Goal: Task Accomplishment & Management: Use online tool/utility

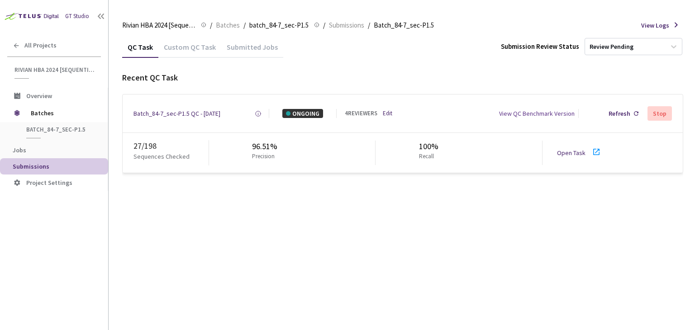
click at [576, 153] on link "Open Task" at bounding box center [571, 153] width 29 height 8
drag, startPoint x: 171, startPoint y: 111, endPoint x: 177, endPoint y: 111, distance: 6.8
click at [171, 111] on div "Batch_84-7_sec-P1.5 QC - [DATE]" at bounding box center [176, 113] width 87 height 9
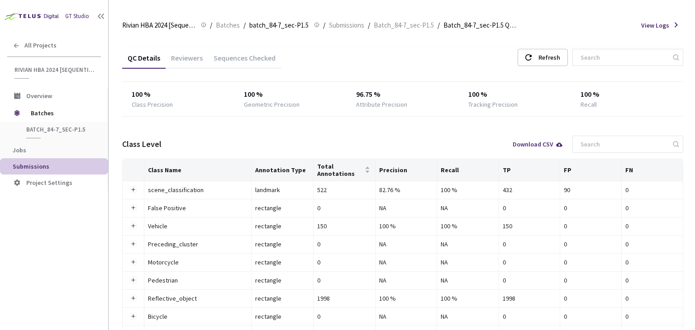
click at [192, 58] on div "Reviewers" at bounding box center [187, 60] width 43 height 15
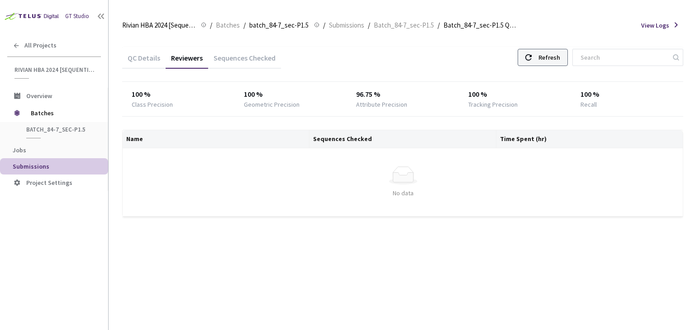
click at [558, 59] on div "Refresh" at bounding box center [550, 57] width 22 height 16
click at [558, 63] on div "Refresh" at bounding box center [550, 57] width 22 height 16
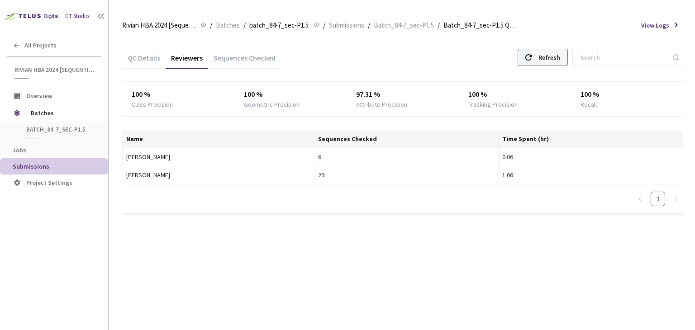
click at [555, 57] on div "Refresh" at bounding box center [550, 57] width 22 height 16
drag, startPoint x: 340, startPoint y: 44, endPoint x: 540, endPoint y: 81, distance: 203.3
click at [532, 93] on div "100 %" at bounding box center [515, 94] width 94 height 11
click at [550, 62] on div "Refresh" at bounding box center [550, 57] width 22 height 16
click at [560, 59] on div "Refresh" at bounding box center [550, 57] width 22 height 16
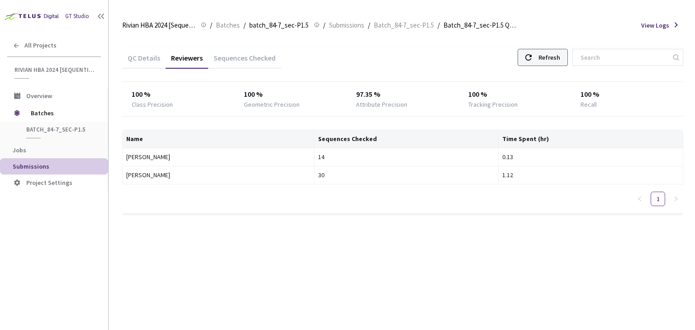
click at [560, 59] on div "Refresh" at bounding box center [550, 57] width 22 height 16
click at [460, 58] on div "QC Details Reviewers Sequences Checked Refresh" at bounding box center [402, 59] width 561 height 24
click at [553, 49] on div "Refresh" at bounding box center [550, 57] width 22 height 16
click at [560, 58] on div "Refresh" at bounding box center [550, 57] width 22 height 16
click at [532, 61] on div at bounding box center [528, 57] width 6 height 16
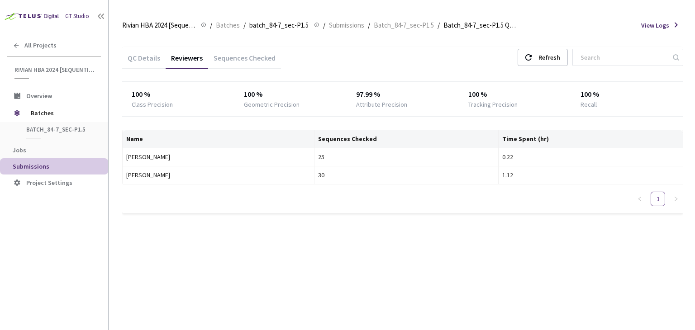
click at [463, 66] on div "QC Details Reviewers Sequences Checked Refresh" at bounding box center [402, 59] width 561 height 24
click at [556, 58] on div "Refresh" at bounding box center [550, 57] width 22 height 16
click at [554, 58] on div "Refresh" at bounding box center [550, 57] width 22 height 16
click at [558, 58] on div "Refresh" at bounding box center [550, 57] width 22 height 16
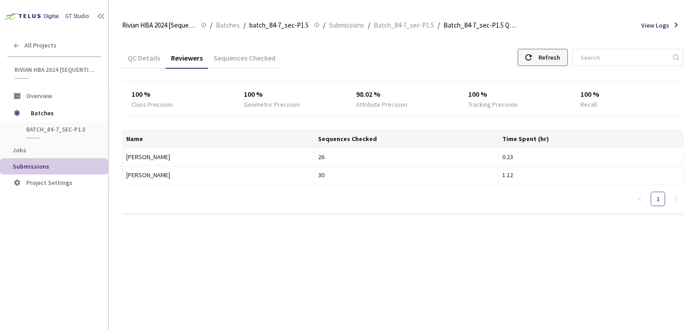
click at [558, 58] on div "Refresh" at bounding box center [550, 57] width 22 height 16
click at [546, 54] on div "Refresh" at bounding box center [543, 57] width 50 height 17
click at [548, 57] on div "Refresh" at bounding box center [543, 57] width 50 height 17
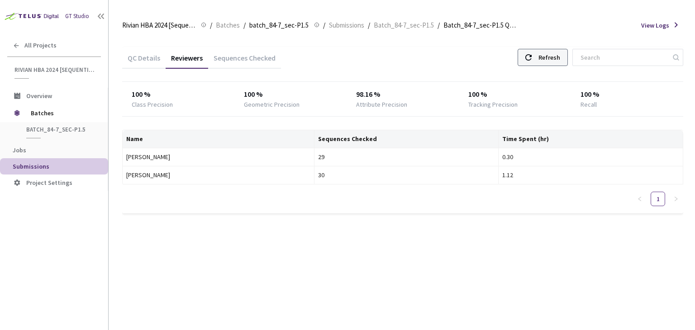
click at [553, 62] on div "Refresh" at bounding box center [550, 57] width 22 height 16
